Goal: Information Seeking & Learning: Learn about a topic

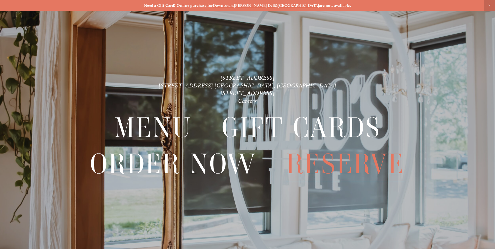
scroll to position [11, 0]
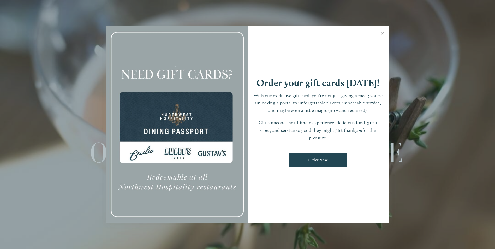
click at [155, 111] on div at bounding box center [176, 125] width 141 height 198
click at [382, 33] on link "Close" at bounding box center [383, 34] width 10 height 15
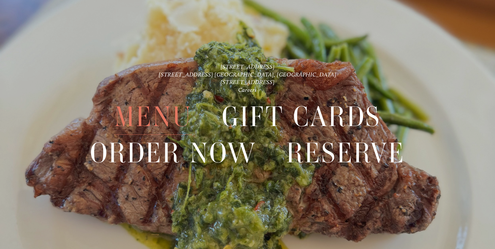
click at [152, 119] on span "Menu" at bounding box center [153, 117] width 78 height 36
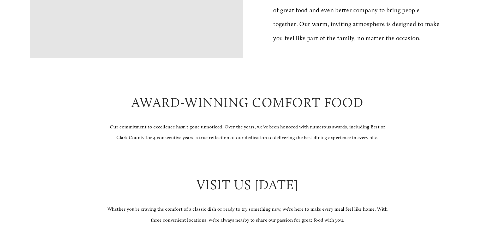
scroll to position [522, 0]
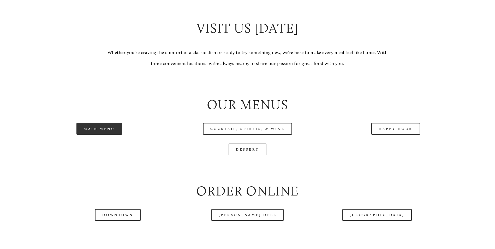
click at [97, 135] on link "Main Menu" at bounding box center [99, 129] width 46 height 12
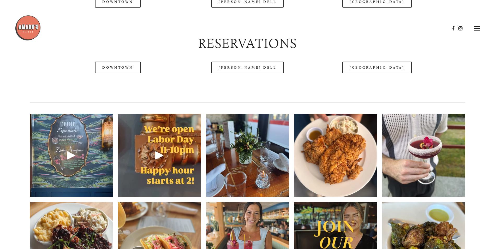
scroll to position [731, 0]
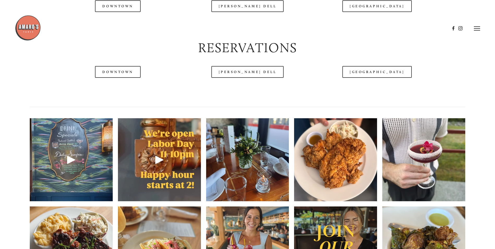
click at [116, 20] on div at bounding box center [232, 28] width 435 height 27
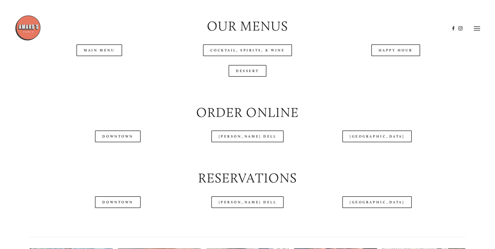
scroll to position [600, 0]
click at [116, 143] on link "Downtown" at bounding box center [117, 137] width 45 height 12
